Goal: Task Accomplishment & Management: Manage account settings

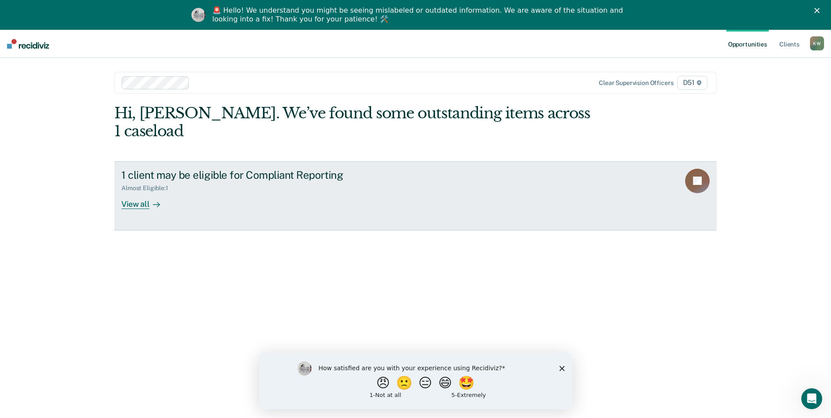
click at [127, 192] on div "View all" at bounding box center [145, 200] width 49 height 17
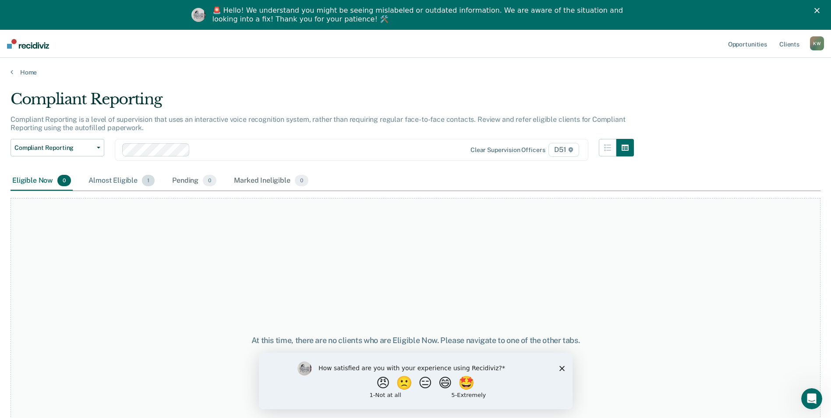
click at [115, 182] on div "Almost Eligible 1" at bounding box center [122, 180] width 70 height 19
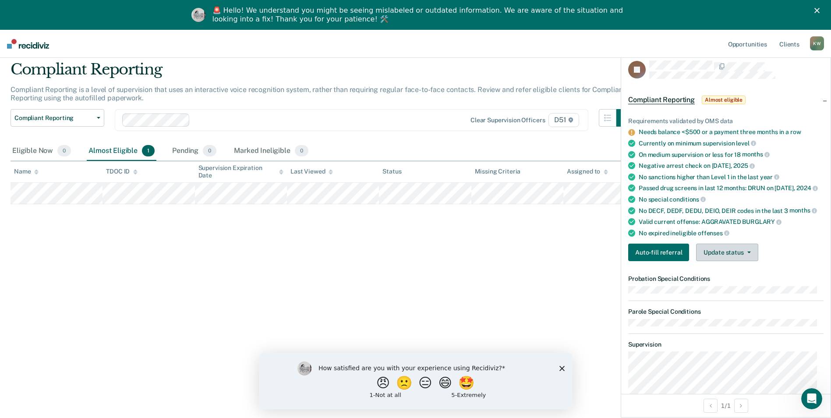
click at [719, 255] on button "Update status" at bounding box center [727, 253] width 62 height 18
click at [725, 288] on button "Mark Ineligible" at bounding box center [738, 287] width 85 height 14
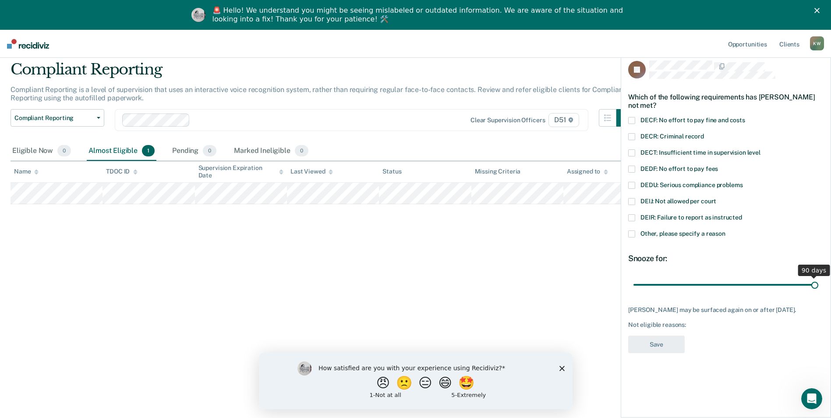
drag, startPoint x: 695, startPoint y: 285, endPoint x: 828, endPoint y: 283, distance: 133.7
type input "90"
click at [819, 283] on input "range" at bounding box center [726, 284] width 185 height 15
click at [659, 232] on span "Other, please specify a reason" at bounding box center [683, 233] width 85 height 7
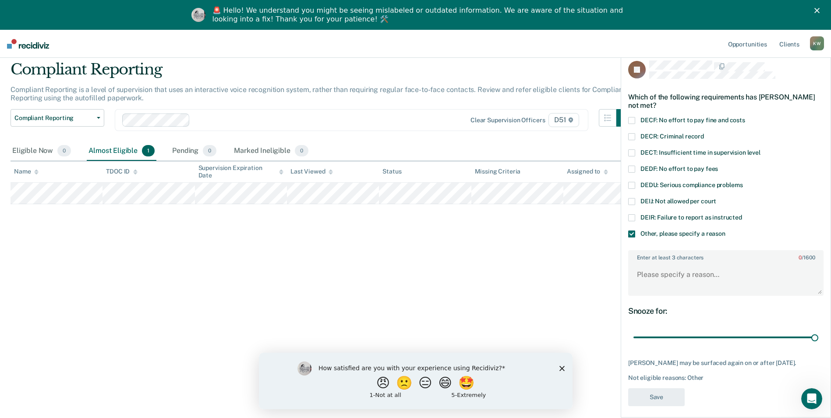
drag, startPoint x: 652, startPoint y: 126, endPoint x: 653, endPoint y: 131, distance: 4.8
click at [652, 126] on div "DECF: No effort to pay fine and costs" at bounding box center [725, 125] width 195 height 16
click at [653, 136] on span "DECR: Criminal record" at bounding box center [673, 136] width 64 height 7
drag, startPoint x: 650, startPoint y: 117, endPoint x: 649, endPoint y: 122, distance: 5.3
click at [649, 118] on span "DECF: No effort to pay fine and costs" at bounding box center [693, 120] width 105 height 7
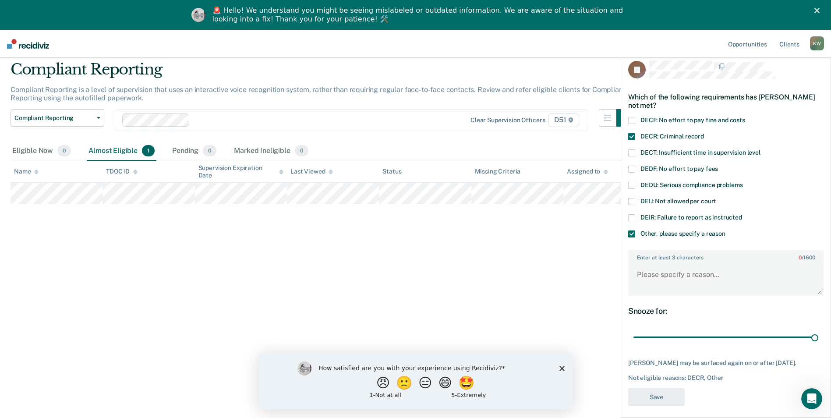
click at [652, 230] on span "Other, please specify a reason" at bounding box center [683, 233] width 85 height 7
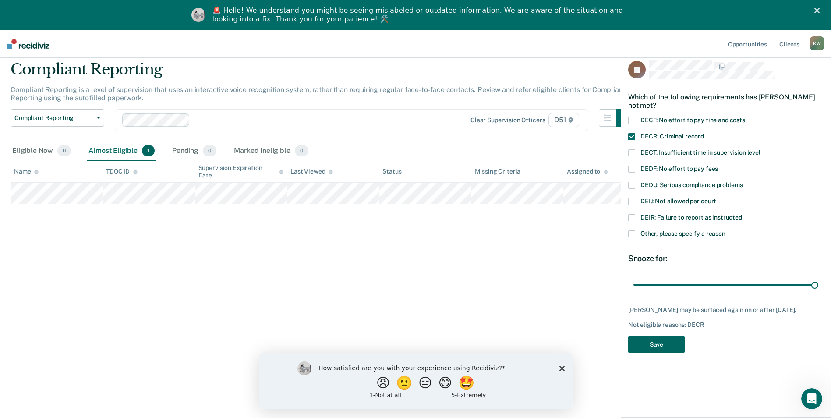
click at [673, 348] on button "Save" at bounding box center [656, 345] width 57 height 18
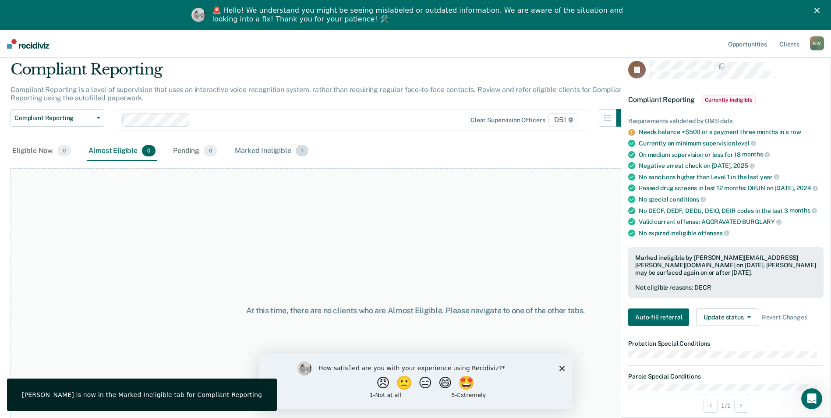
click at [246, 144] on div "Marked Ineligible 1" at bounding box center [271, 151] width 77 height 19
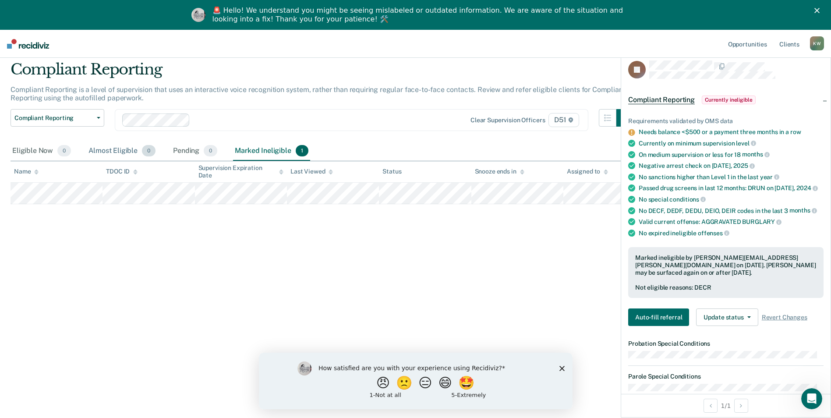
click at [98, 152] on div "Almost Eligible 0" at bounding box center [122, 151] width 71 height 19
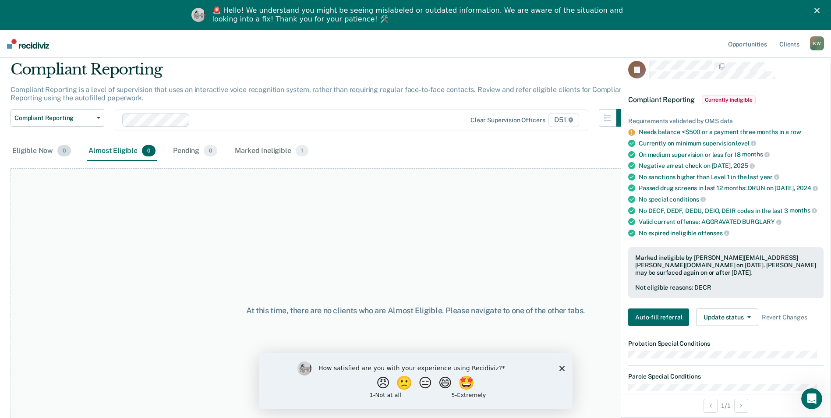
click at [55, 149] on div "Eligible Now 0" at bounding box center [42, 151] width 62 height 19
